Goal: Task Accomplishment & Management: Complete application form

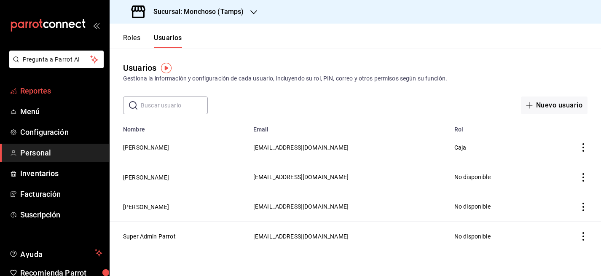
click at [34, 89] on span "Reportes" at bounding box center [61, 90] width 82 height 11
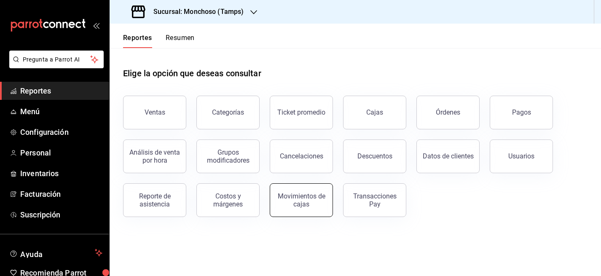
click at [313, 193] on div "Movimientos de cajas" at bounding box center [301, 200] width 52 height 16
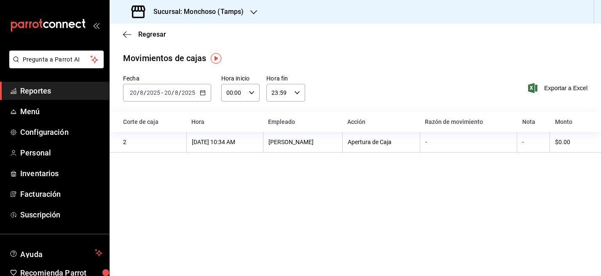
click at [165, 85] on div "[DATE] [DATE] - [DATE] [DATE]" at bounding box center [167, 93] width 88 height 18
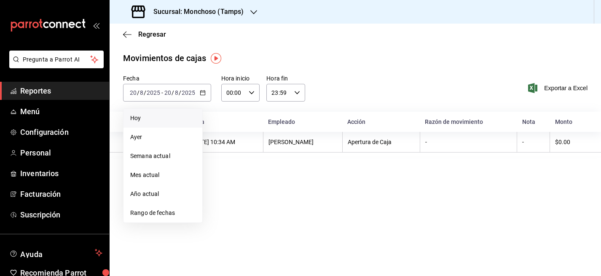
click at [144, 123] on li "Hoy" at bounding box center [162, 118] width 79 height 19
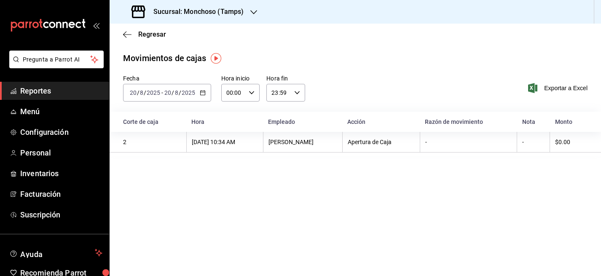
click at [172, 103] on div "Fecha [DATE] [DATE] - [DATE] [DATE] Hora inicio 00:00 Hora inicio Hora fin 23:5…" at bounding box center [355, 93] width 491 height 37
click at [172, 92] on span "/" at bounding box center [173, 92] width 3 height 7
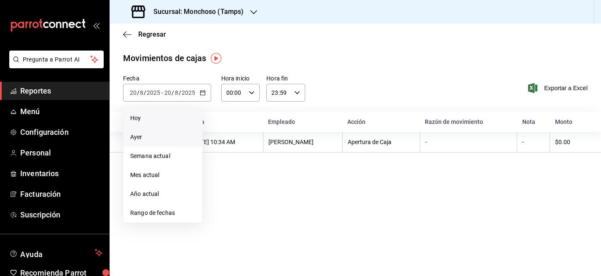
click at [144, 134] on span "Ayer" at bounding box center [162, 137] width 65 height 9
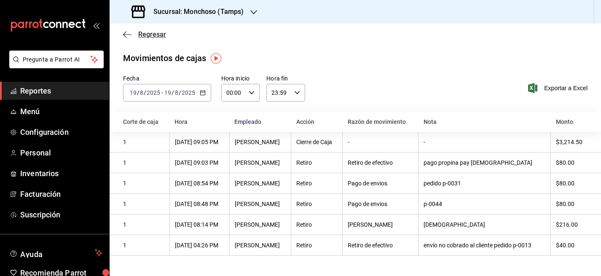
click at [138, 35] on span "Regresar" at bounding box center [152, 34] width 28 height 8
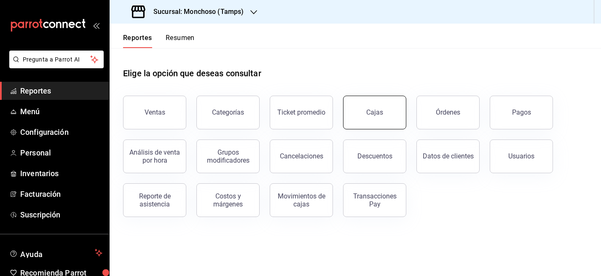
click at [383, 113] on button "Cajas" at bounding box center [374, 113] width 63 height 34
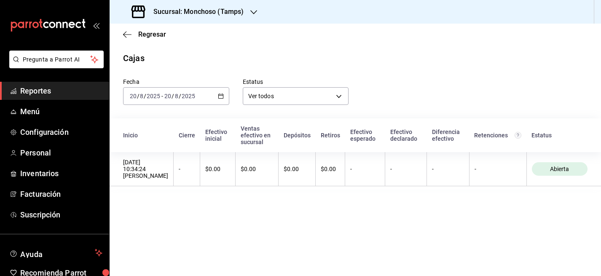
click at [195, 93] on div "[DATE] [DATE]" at bounding box center [179, 96] width 33 height 7
click at [146, 140] on span "Ayer" at bounding box center [162, 140] width 65 height 9
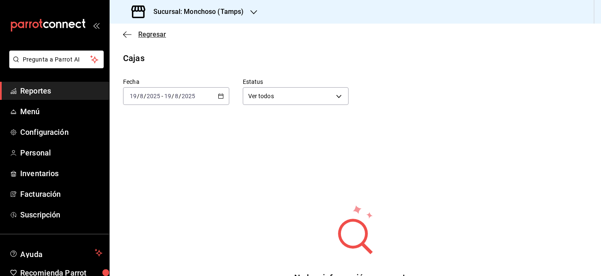
click at [152, 38] on span "Regresar" at bounding box center [152, 34] width 28 height 8
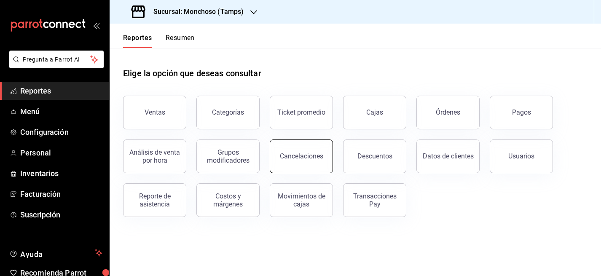
click at [308, 164] on button "Cancelaciones" at bounding box center [301, 156] width 63 height 34
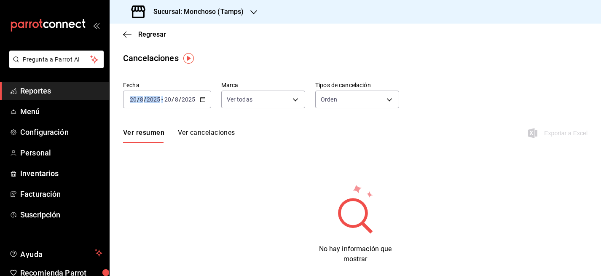
click at [162, 105] on div "[DATE] [DATE] - [DATE] [DATE]" at bounding box center [167, 100] width 88 height 18
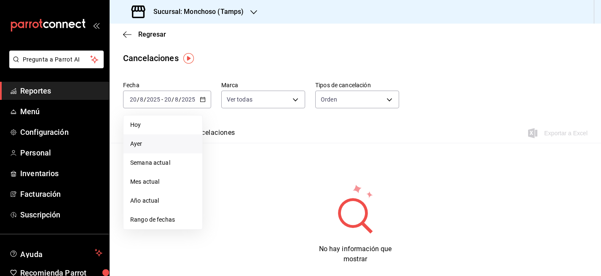
click at [145, 141] on span "Ayer" at bounding box center [162, 143] width 65 height 9
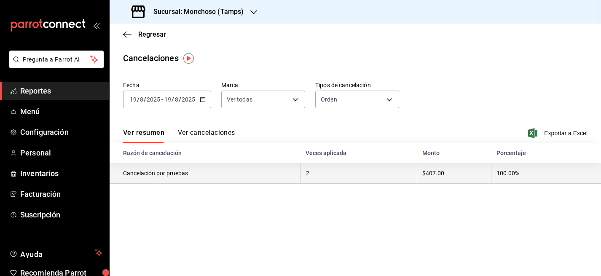
click at [167, 173] on th "Cancelación por pruebas" at bounding box center [205, 173] width 191 height 21
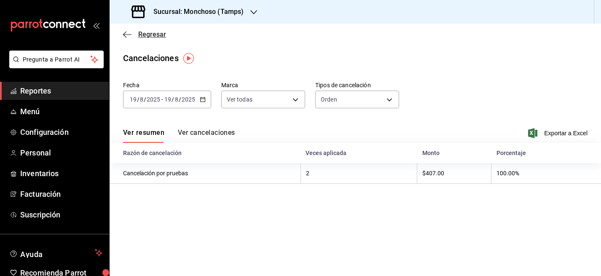
click at [151, 35] on span "Regresar" at bounding box center [152, 34] width 28 height 8
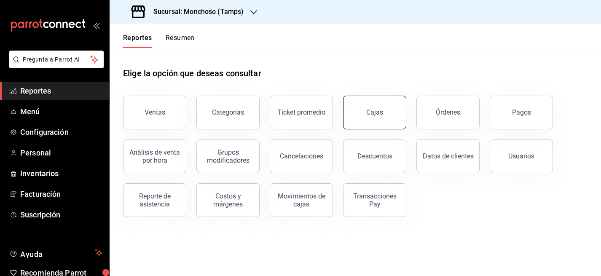
click at [368, 109] on div "Cajas" at bounding box center [374, 112] width 17 height 8
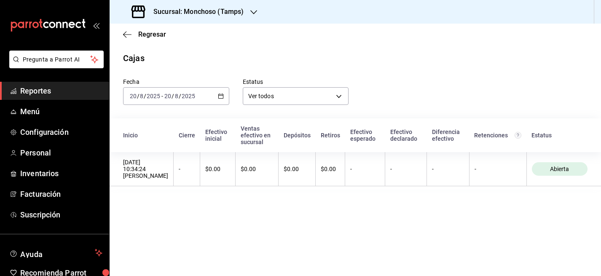
click at [141, 98] on input "8" at bounding box center [141, 96] width 4 height 7
click at [152, 126] on span "Hoy" at bounding box center [162, 121] width 65 height 9
click at [143, 98] on input "8" at bounding box center [141, 96] width 4 height 7
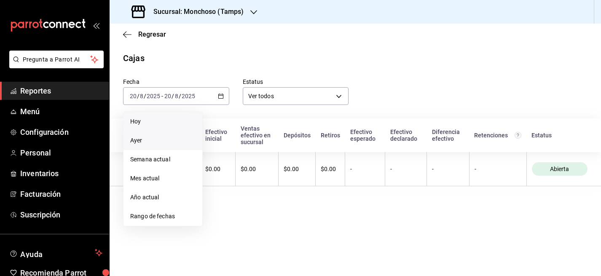
click at [142, 143] on span "Ayer" at bounding box center [162, 140] width 65 height 9
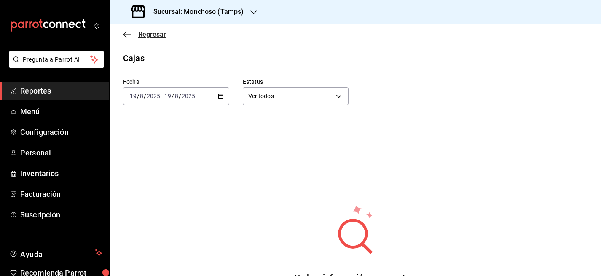
click at [144, 33] on span "Regresar" at bounding box center [152, 34] width 28 height 8
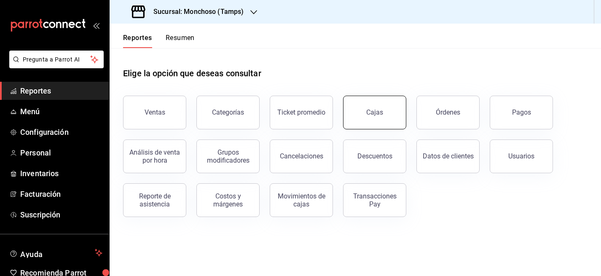
click at [374, 111] on div "Cajas" at bounding box center [374, 112] width 17 height 8
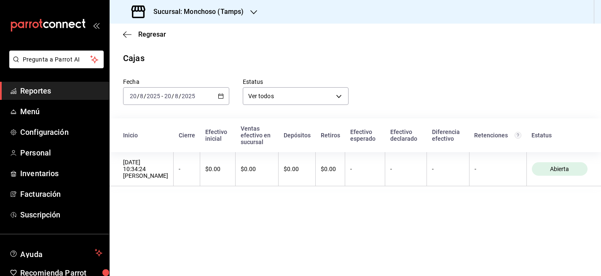
click at [155, 93] on input "2025" at bounding box center [153, 96] width 14 height 7
click at [184, 94] on input "2025" at bounding box center [188, 96] width 14 height 7
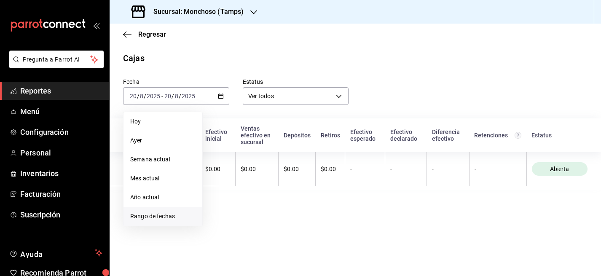
click at [144, 216] on span "Rango de fechas" at bounding box center [162, 216] width 65 height 9
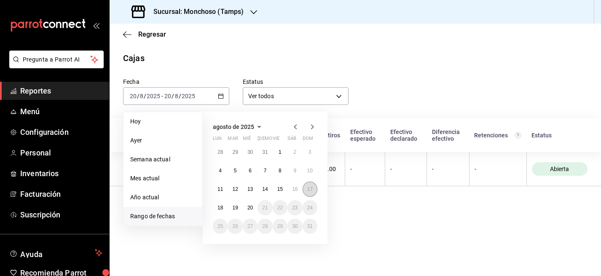
click at [313, 188] on button "17" at bounding box center [310, 189] width 15 height 15
click at [237, 208] on abbr "19" at bounding box center [234, 208] width 5 height 6
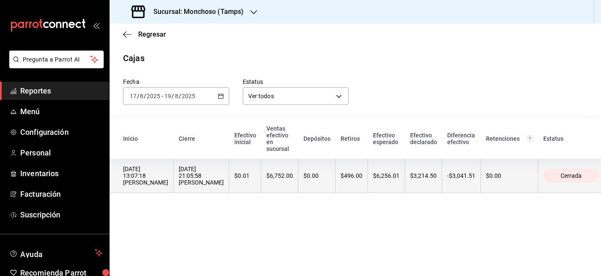
click at [415, 174] on th "$3,214.50" at bounding box center [423, 176] width 37 height 34
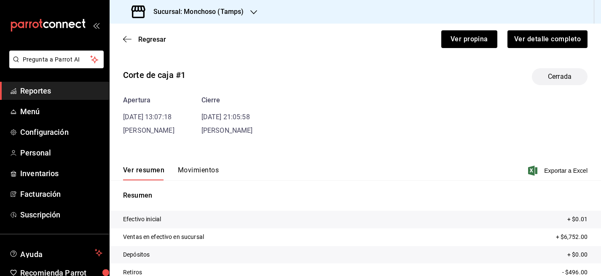
scroll to position [68, 0]
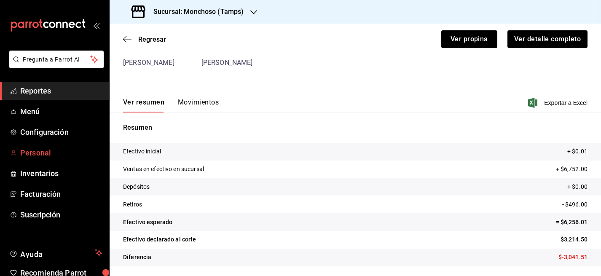
click at [40, 152] on span "Personal" at bounding box center [61, 152] width 82 height 11
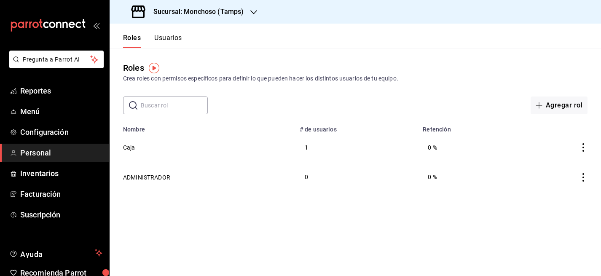
click at [165, 34] on button "Usuarios" at bounding box center [168, 41] width 28 height 14
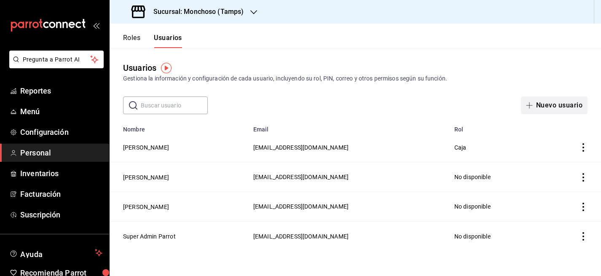
click at [562, 102] on button "Nuevo usuario" at bounding box center [554, 105] width 67 height 18
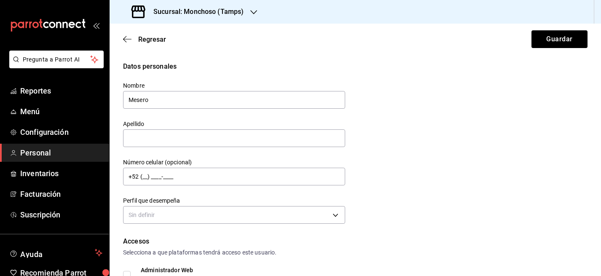
scroll to position [51, 0]
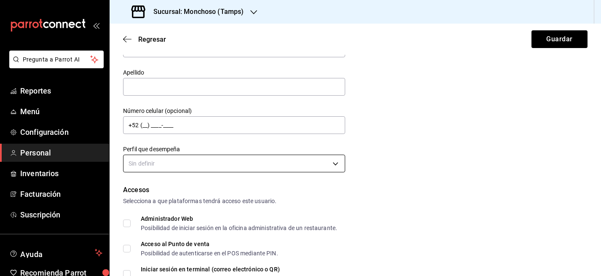
type input "Mesero"
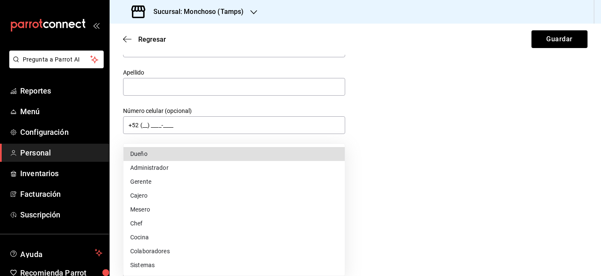
click at [159, 162] on body "Pregunta a Parrot AI Reportes Menú Configuración Personal Inventarios Facturaci…" at bounding box center [300, 138] width 601 height 276
click at [160, 210] on li "Mesero" at bounding box center [233, 210] width 221 height 14
type input "WAITER"
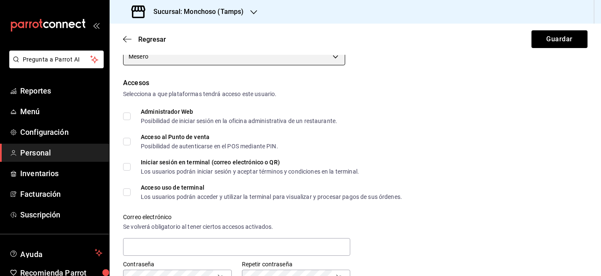
scroll to position [161, 0]
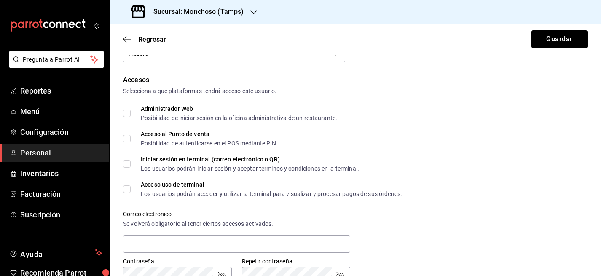
click at [125, 138] on input "Acceso al Punto de venta Posibilidad de autenticarse en el POS mediante PIN." at bounding box center [127, 139] width 8 height 8
checkbox input "true"
click at [126, 187] on input "Acceso uso de terminal Los usuarios podrán acceder y utilizar la terminal para …" at bounding box center [127, 189] width 8 height 8
checkbox input "true"
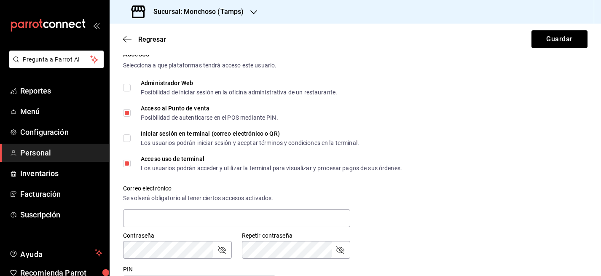
scroll to position [188, 0]
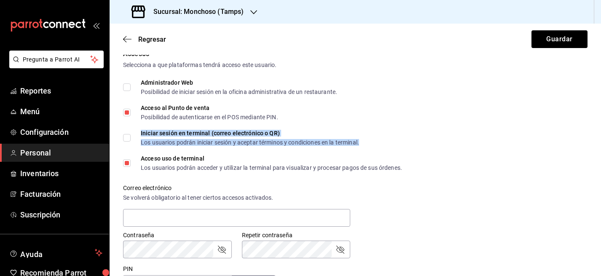
click at [181, 135] on div "Iniciar sesión en terminal (correo electrónico o QR)" at bounding box center [250, 133] width 218 height 6
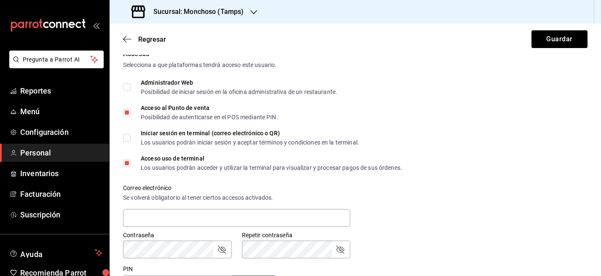
click at [119, 135] on div "Datos personales Nombre Mesero Apellido Número celular (opcional) +52 (__) ____…" at bounding box center [355, 173] width 491 height 598
click at [129, 137] on input "Iniciar sesión en terminal (correo electrónico o QR) Los usuarios podrán inicia…" at bounding box center [127, 138] width 8 height 8
checkbox input "true"
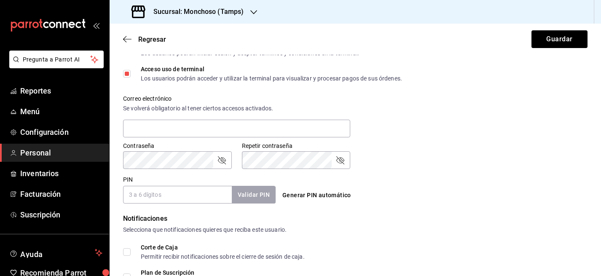
scroll to position [280, 0]
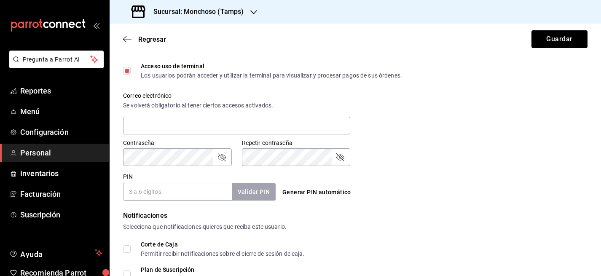
click at [161, 193] on input "PIN" at bounding box center [177, 192] width 109 height 18
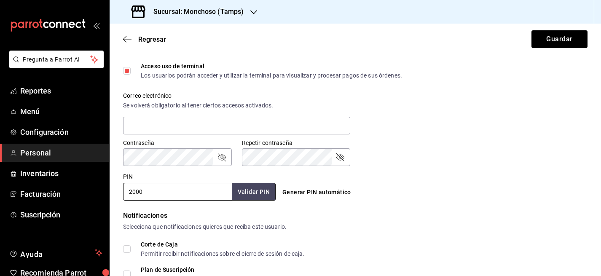
type input "2000"
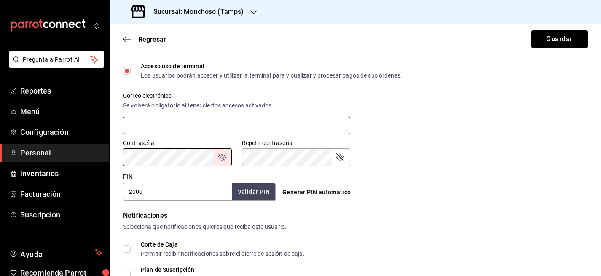
click at [141, 120] on input "text" at bounding box center [236, 126] width 227 height 18
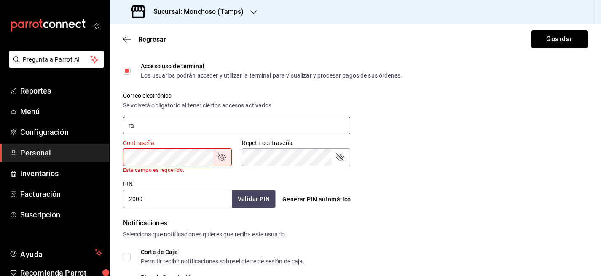
type input "r"
click at [181, 126] on input "mesero" at bounding box center [236, 126] width 227 height 18
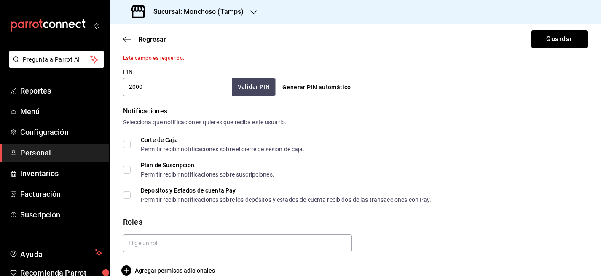
scroll to position [405, 0]
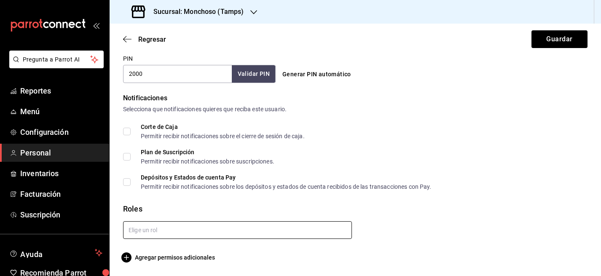
type input "[EMAIL_ADDRESS][DOMAIN_NAME]"
click at [134, 230] on input "text" at bounding box center [237, 230] width 229 height 18
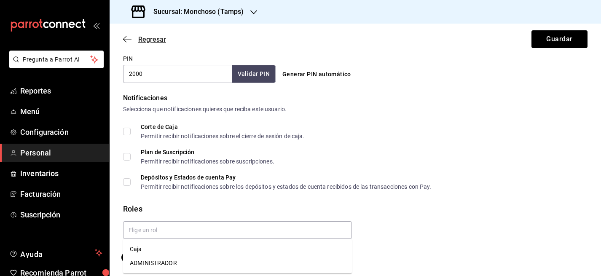
click at [142, 38] on span "Regresar" at bounding box center [152, 39] width 28 height 8
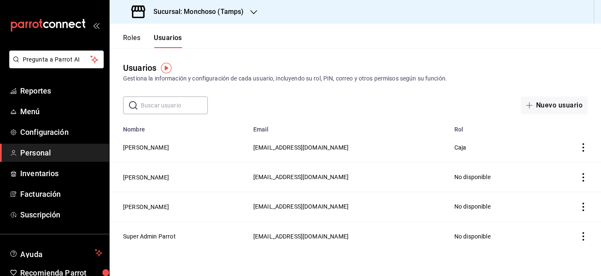
click at [134, 38] on button "Roles" at bounding box center [131, 41] width 17 height 14
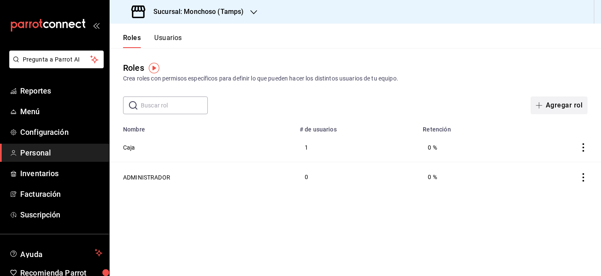
click at [555, 105] on button "Agregar rol" at bounding box center [559, 105] width 57 height 18
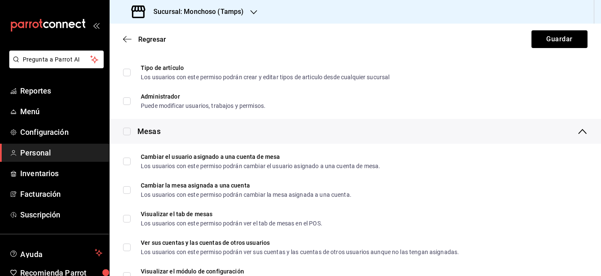
scroll to position [176, 0]
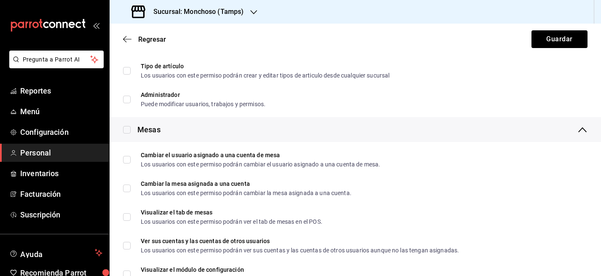
type input "Mesero"
click at [227, 9] on h3 "Sucursal: Monchoso (Tamps)" at bounding box center [195, 12] width 97 height 10
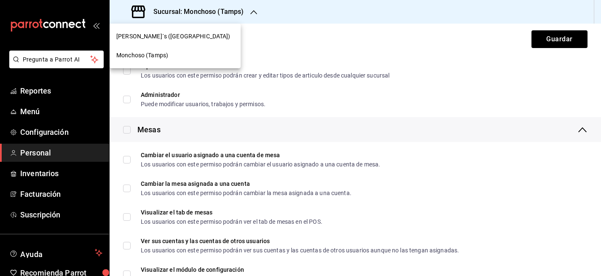
click at [180, 33] on div "[PERSON_NAME]´s ([GEOGRAPHIC_DATA])" at bounding box center [175, 36] width 118 height 9
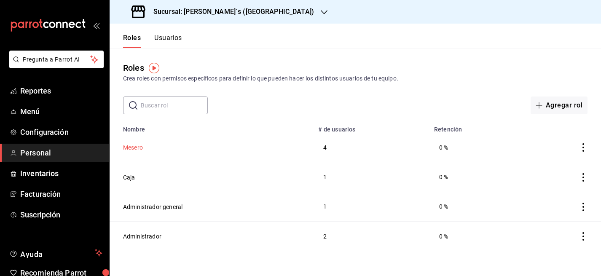
click at [135, 146] on button "Mesero" at bounding box center [133, 147] width 20 height 8
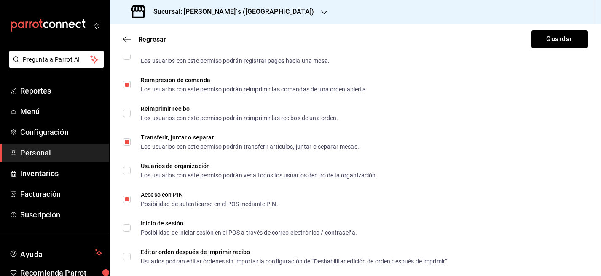
scroll to position [1553, 0]
